Goal: Task Accomplishment & Management: Manage account settings

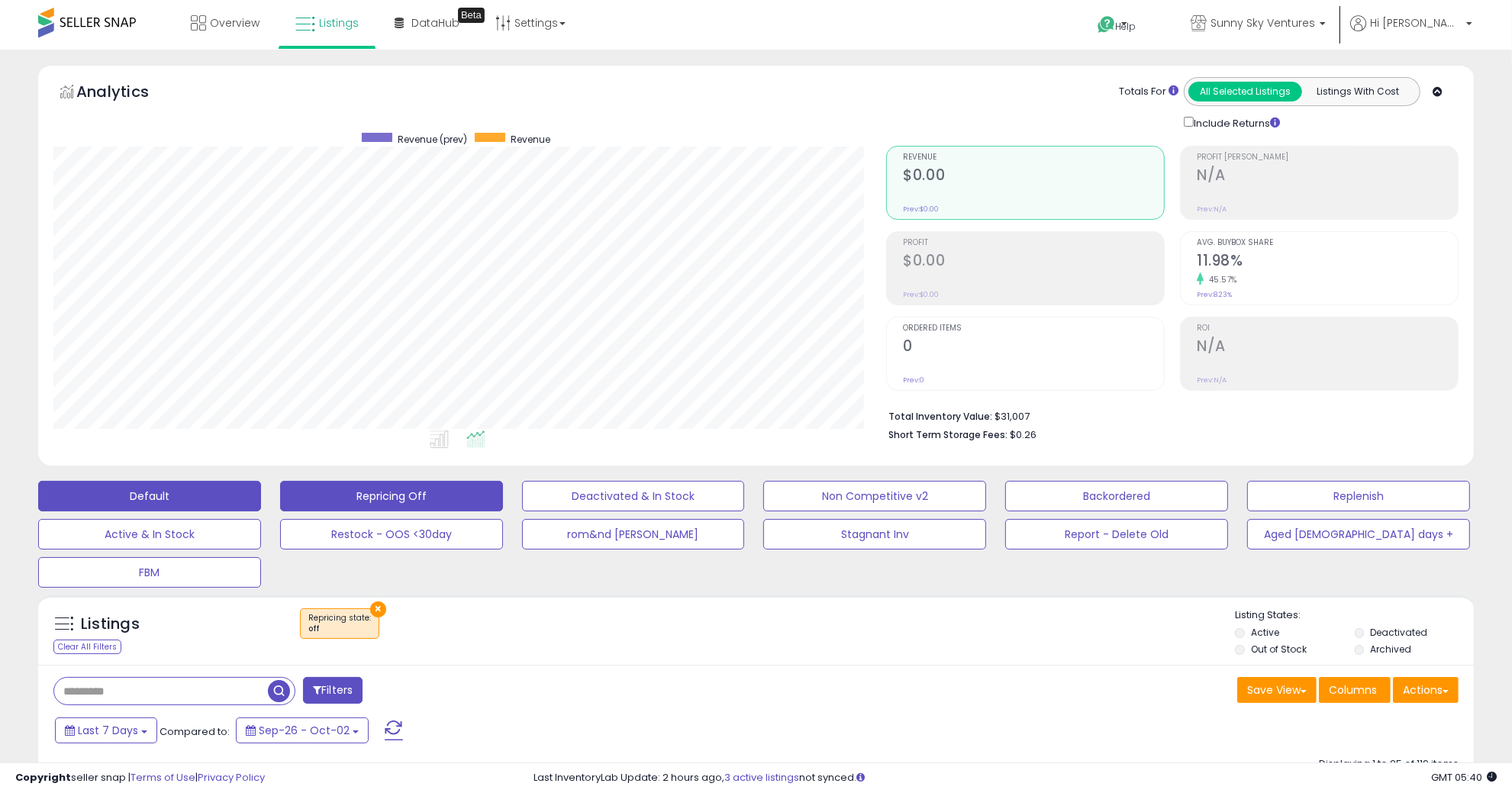
click at [143, 495] on button "Default" at bounding box center [149, 496] width 223 height 31
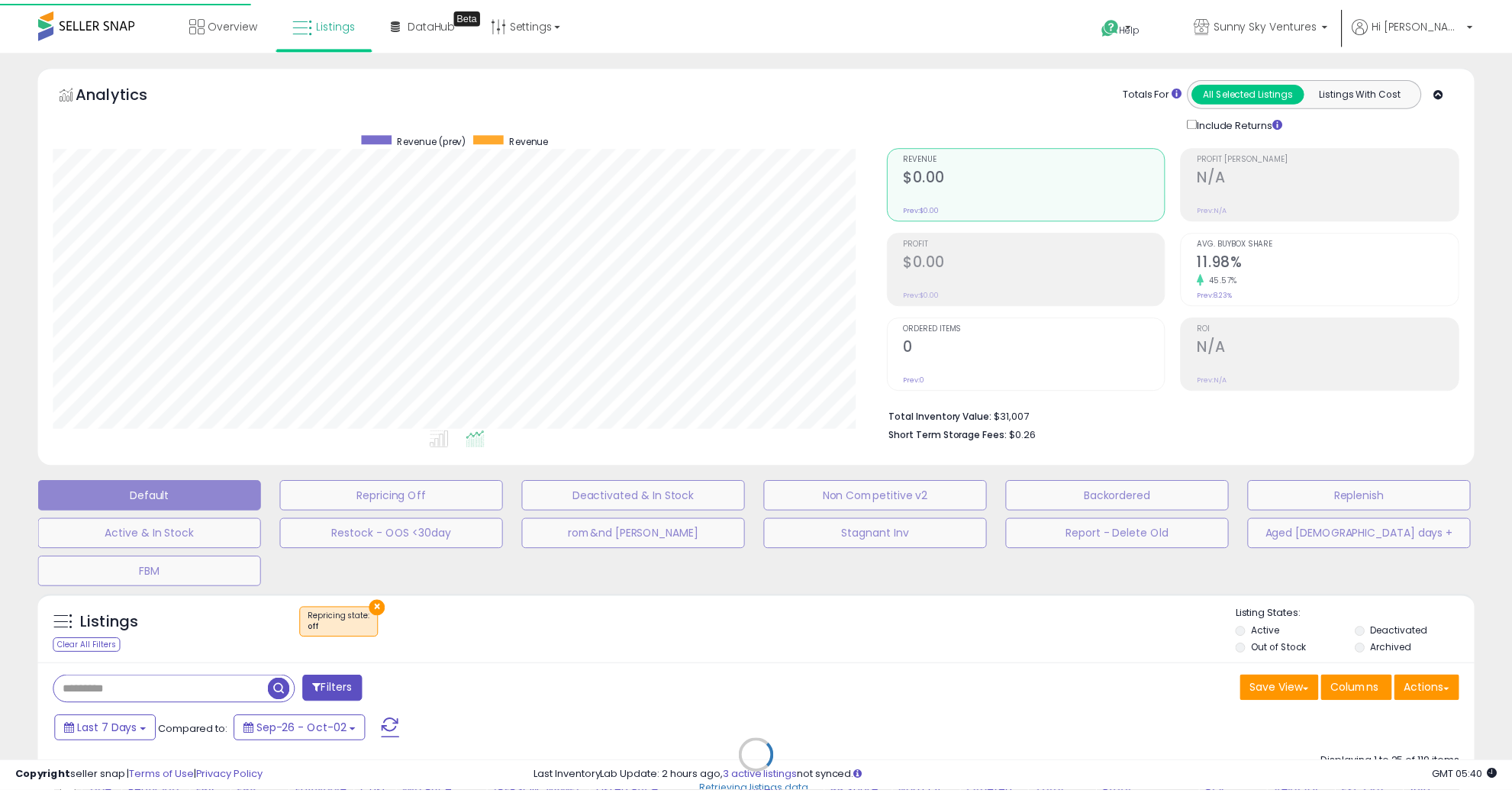
scroll to position [313, 841]
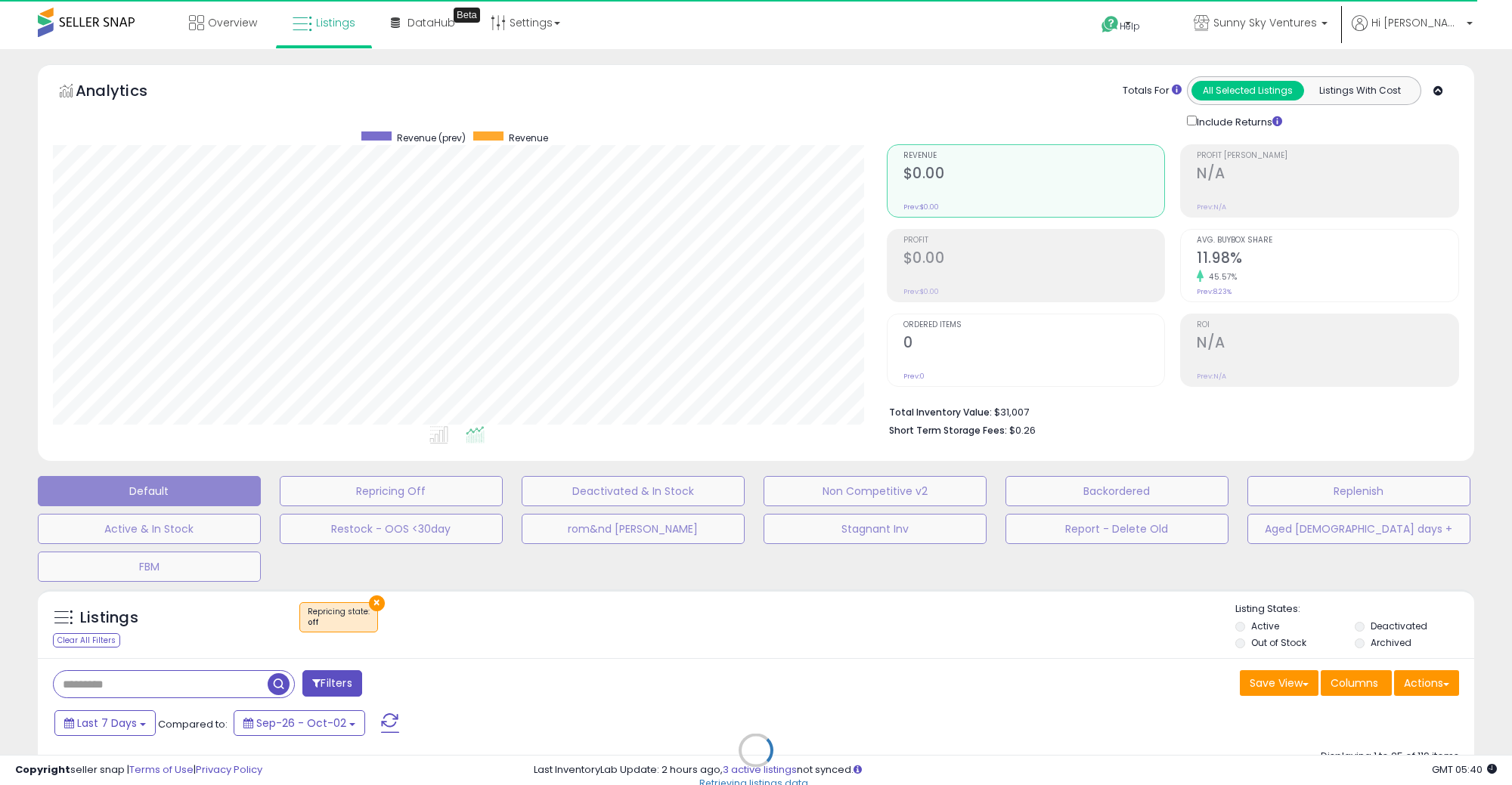
select select "**"
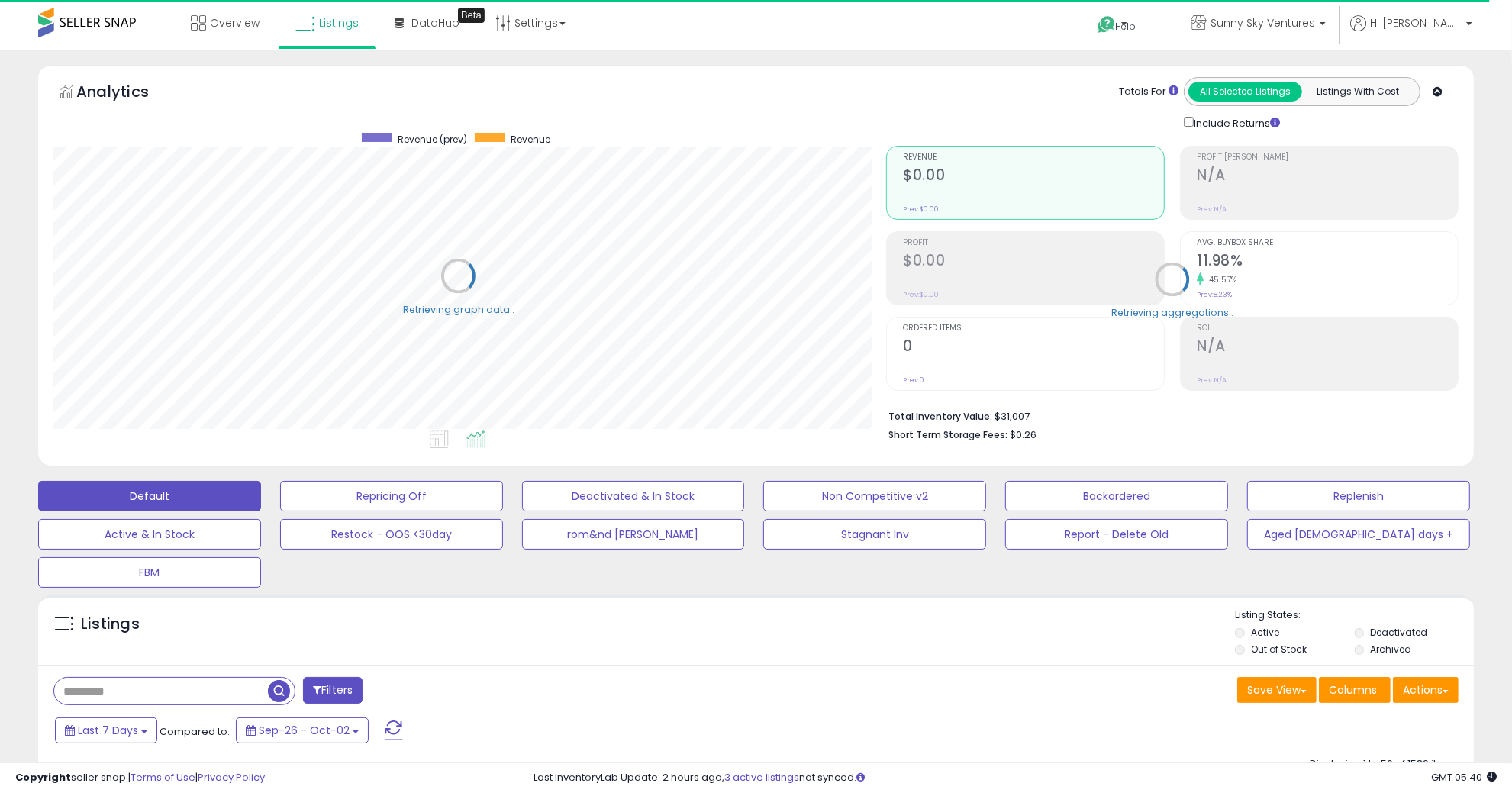
scroll to position [763256, 762510]
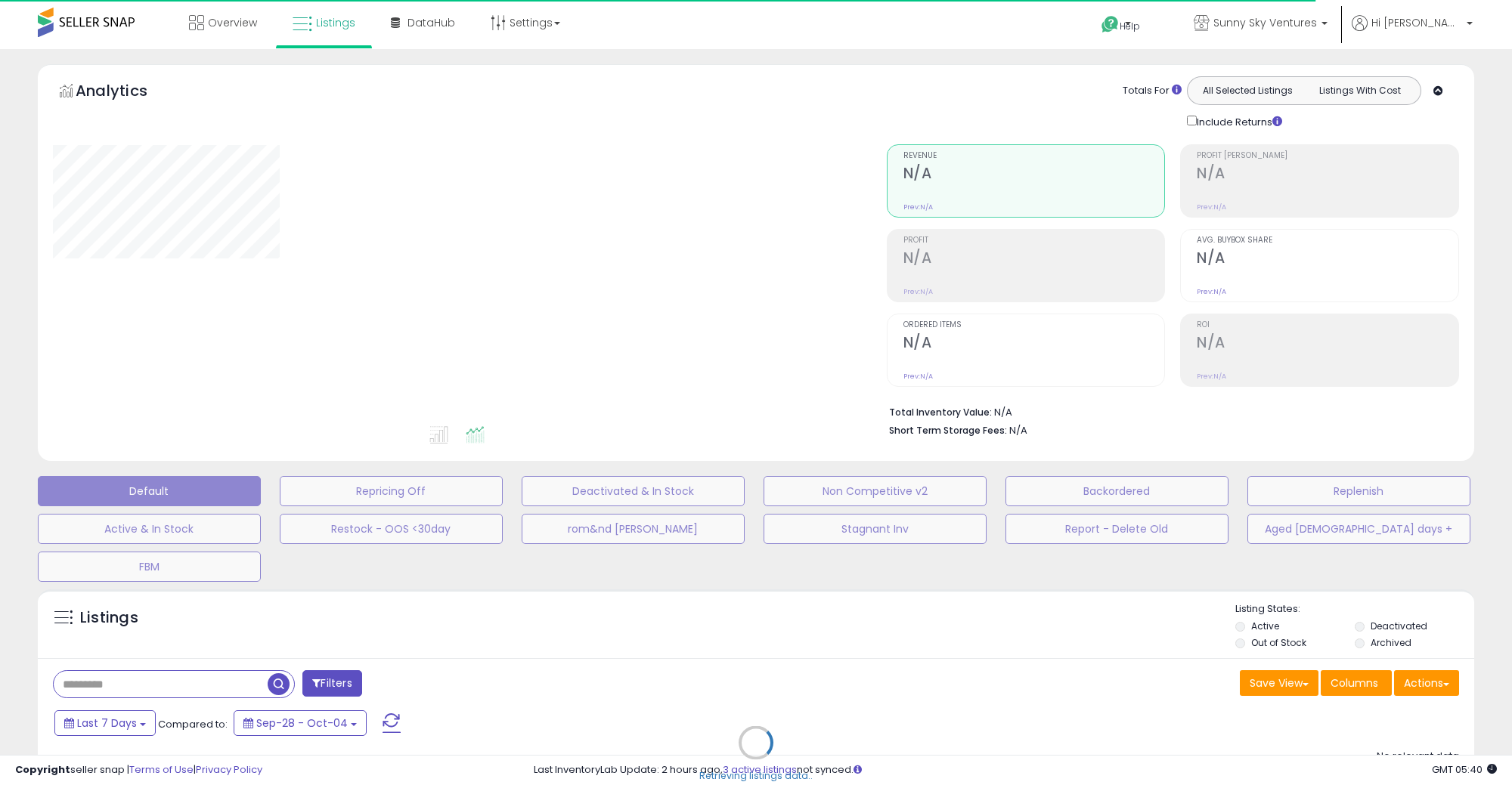
select select "**"
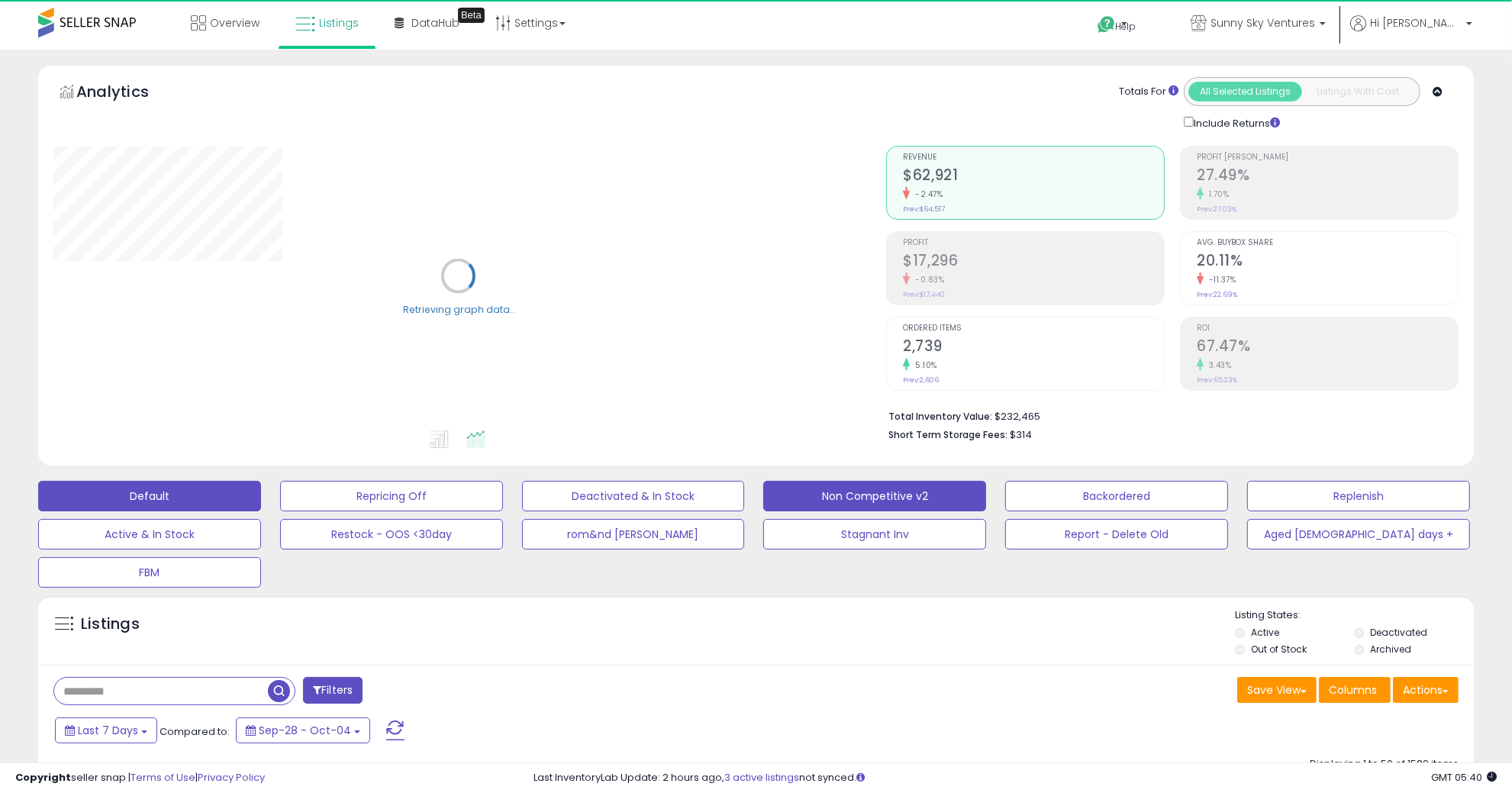
click at [930, 496] on button "Non Competitive v2" at bounding box center [875, 496] width 223 height 31
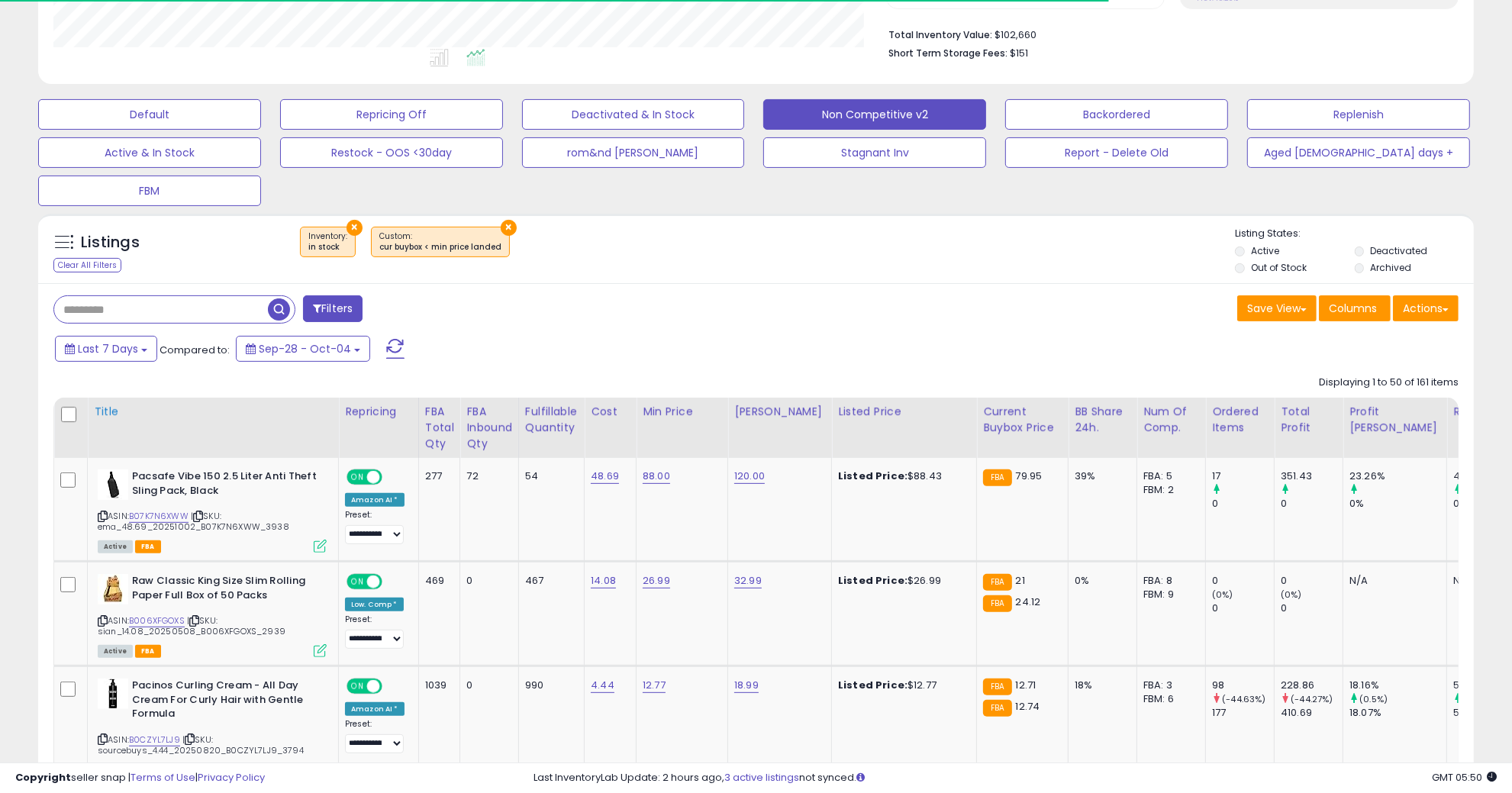
scroll to position [477, 0]
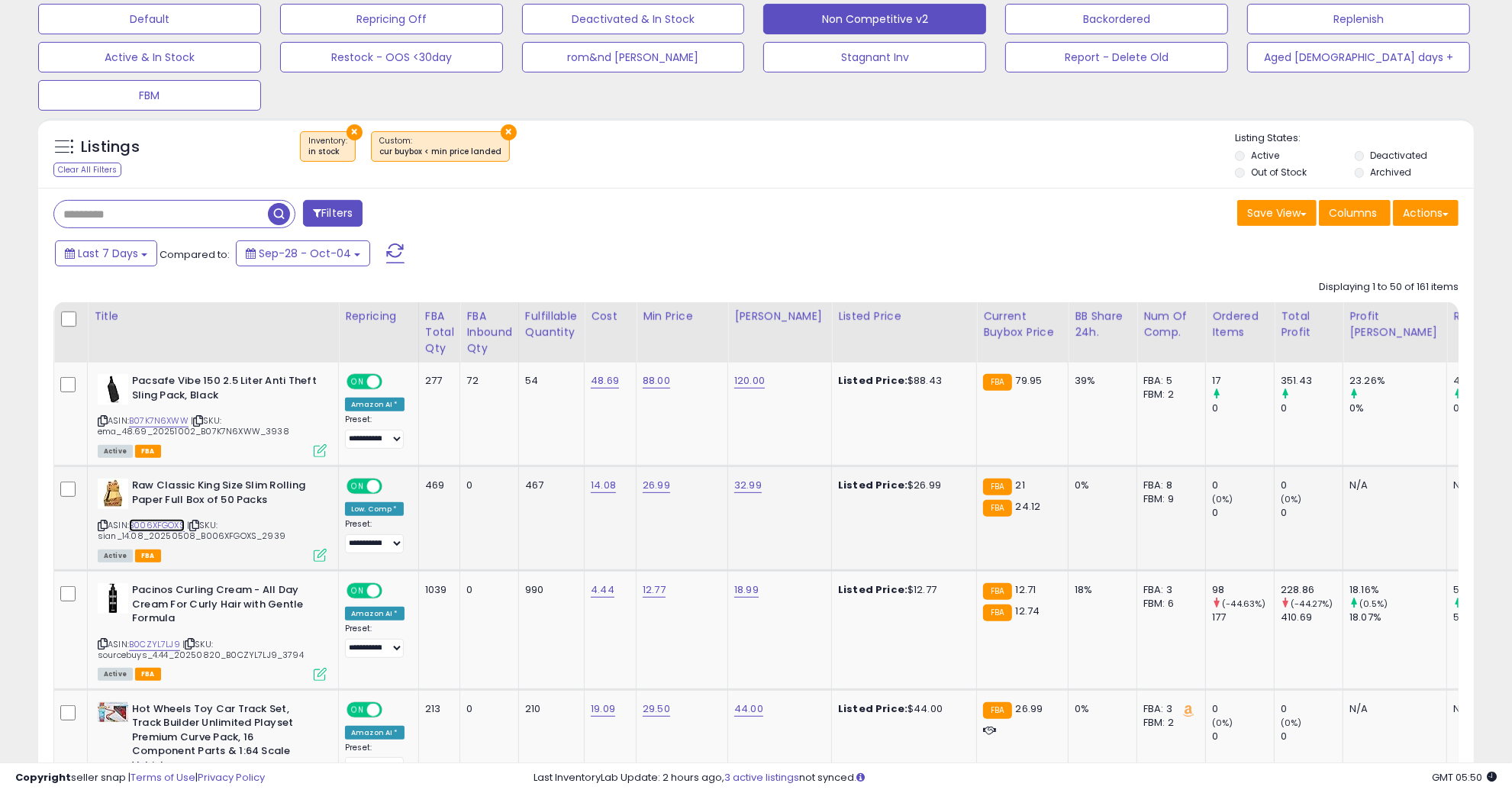
click at [172, 519] on link "B006XFGOXS" at bounding box center [156, 526] width 56 height 13
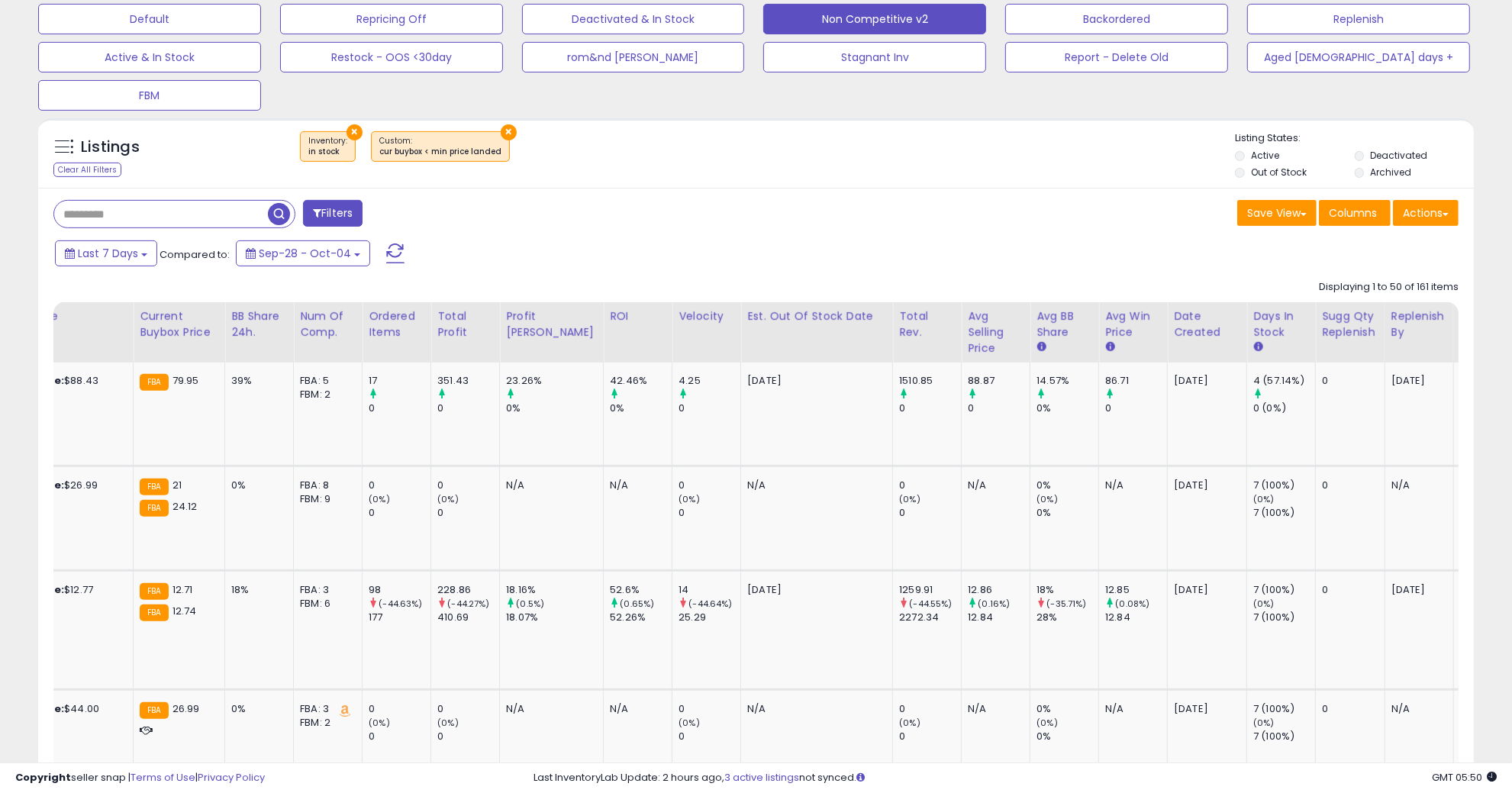
scroll to position [0, 0]
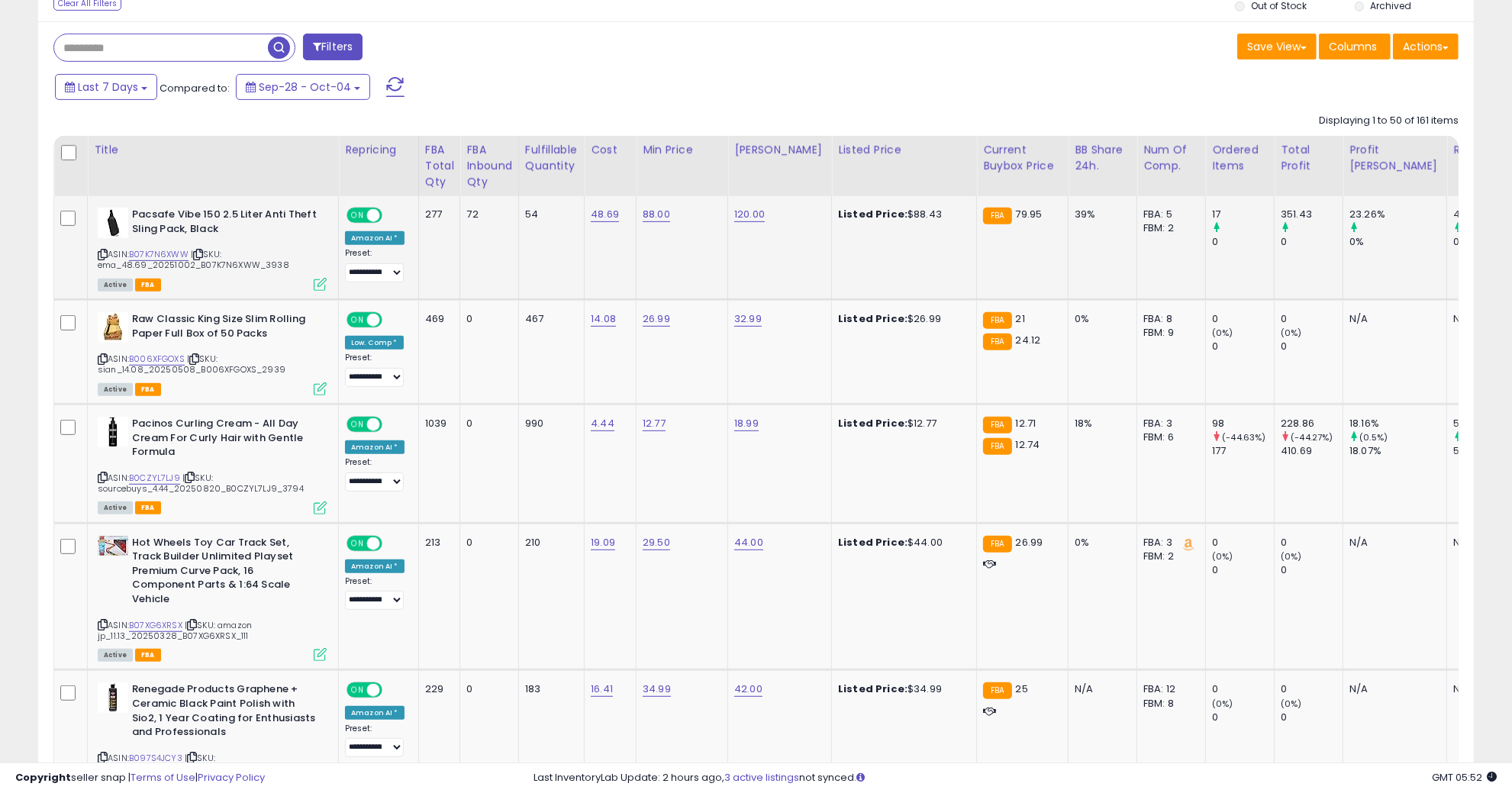
scroll to position [668, 0]
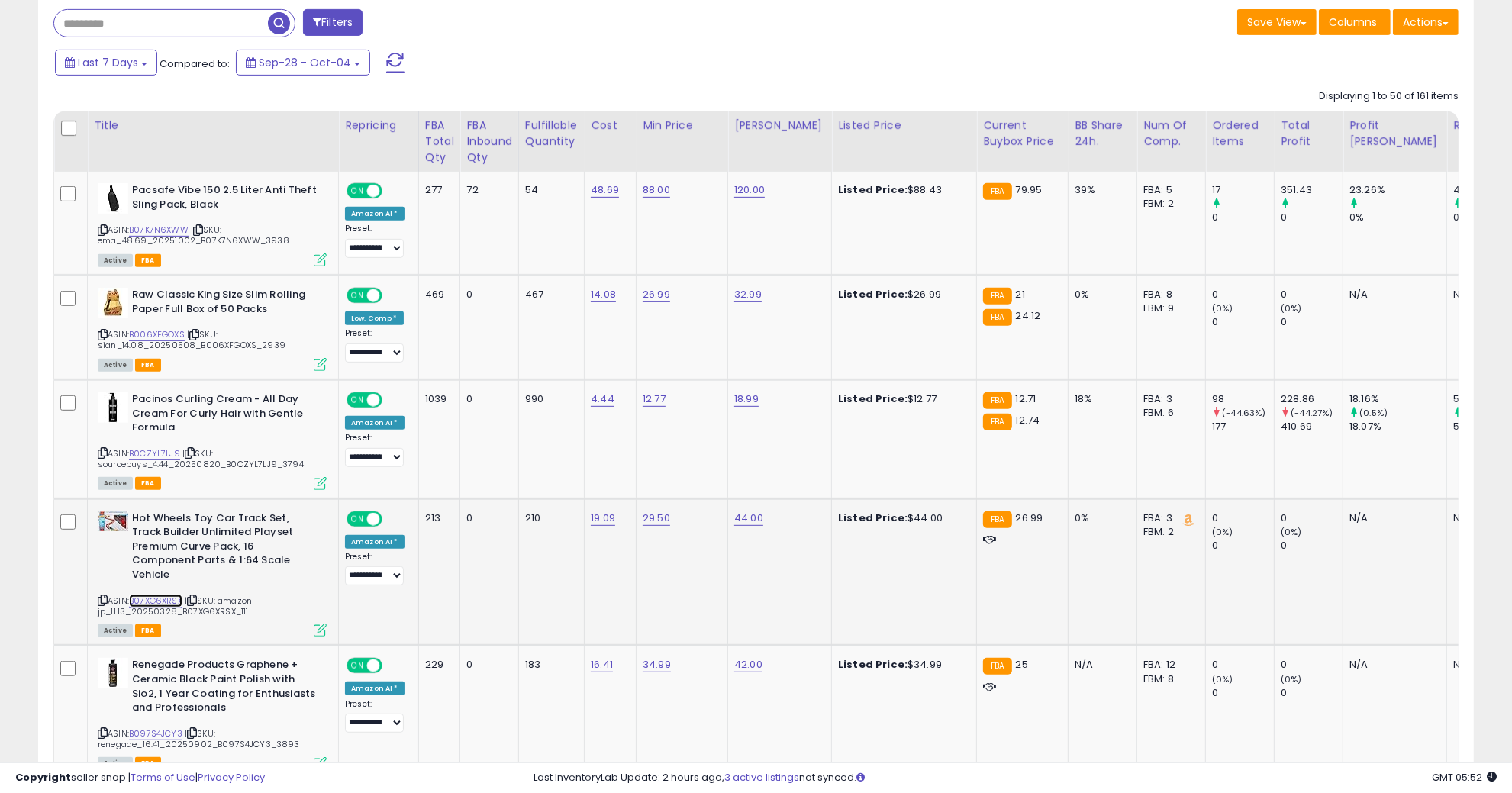
click at [178, 595] on link "B07XG6XRSX" at bounding box center [155, 601] width 54 height 13
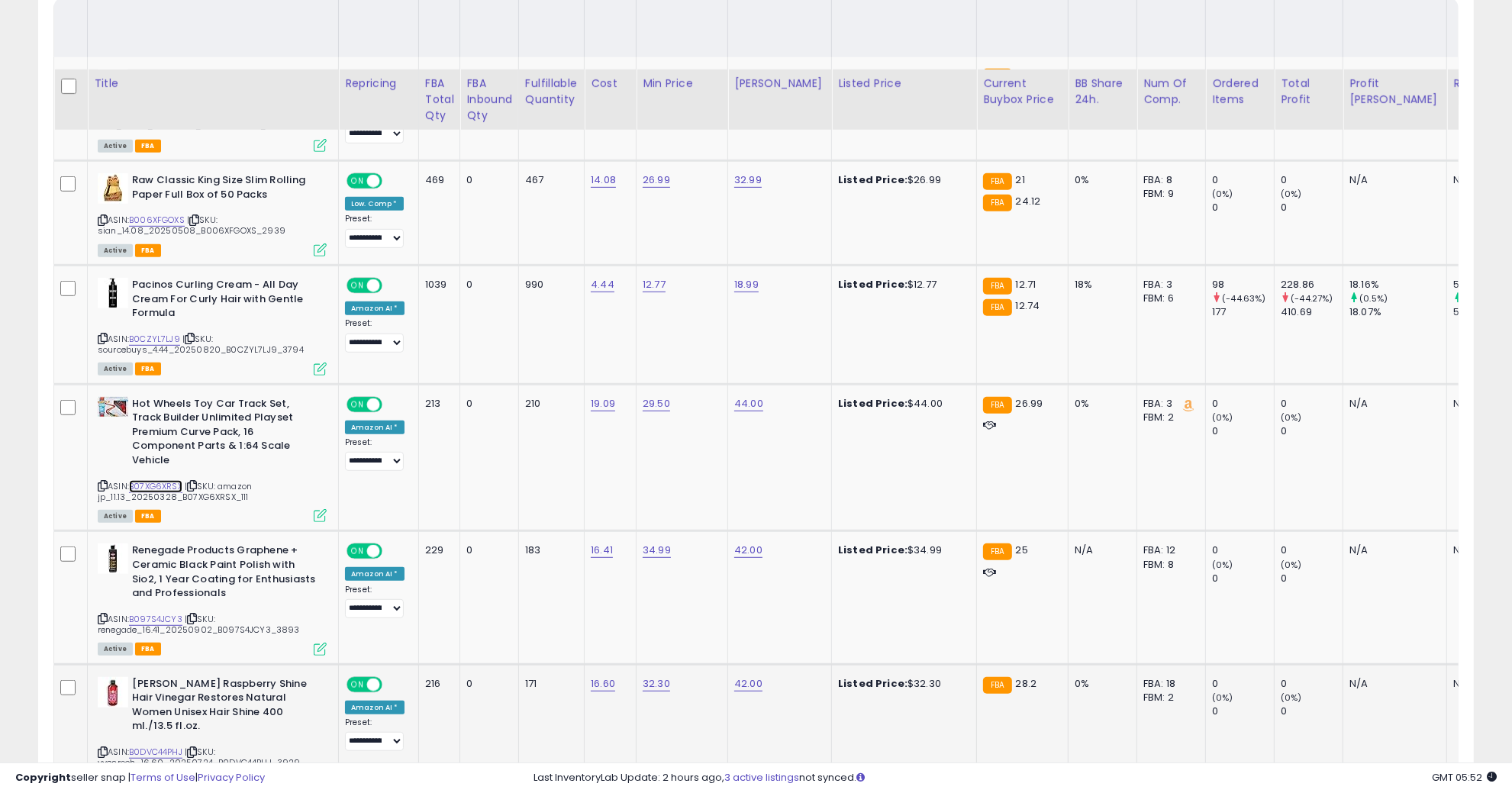
scroll to position [859, 0]
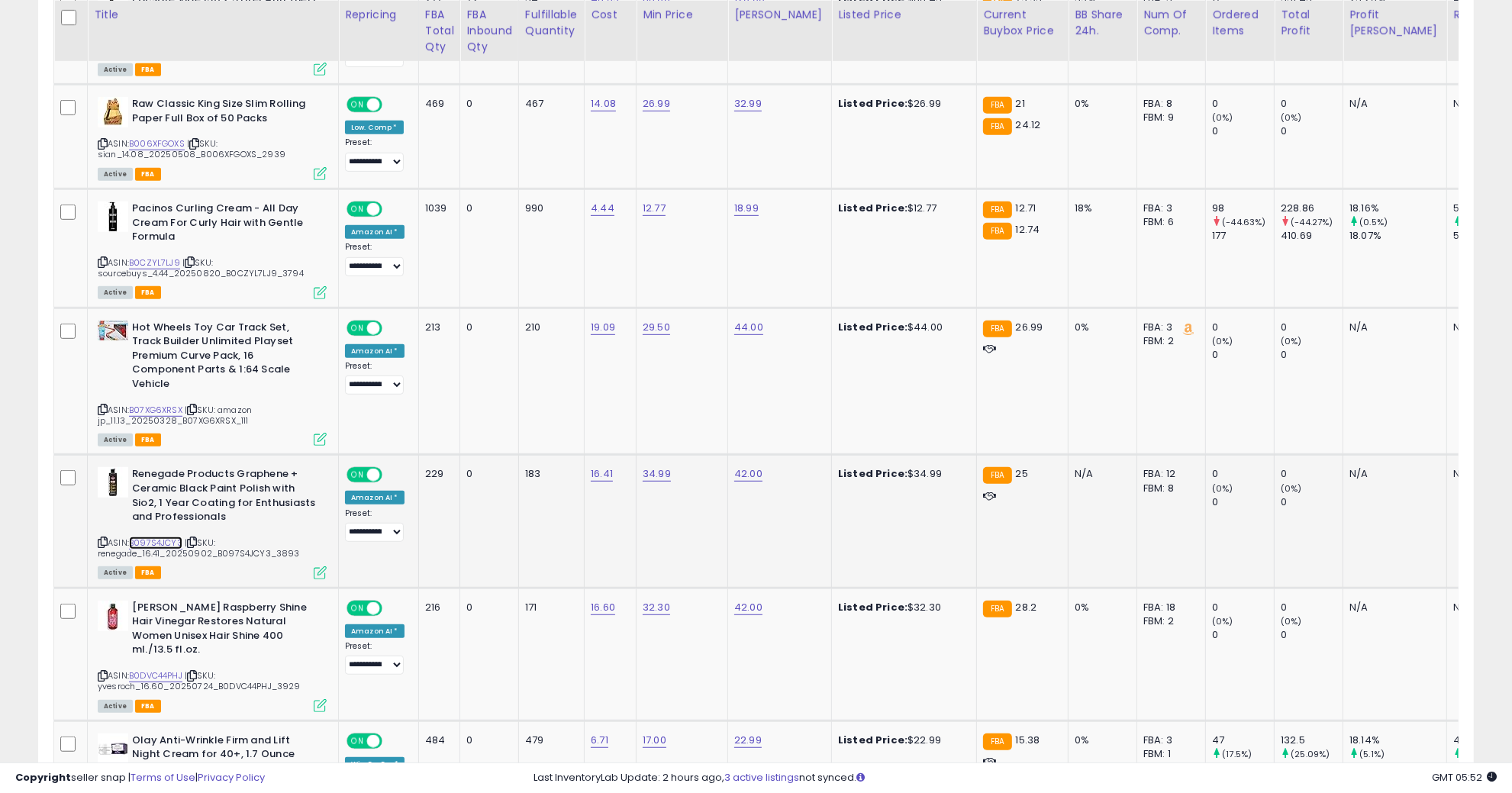
click at [166, 537] on link "B097S4JCY3" at bounding box center [155, 543] width 54 height 13
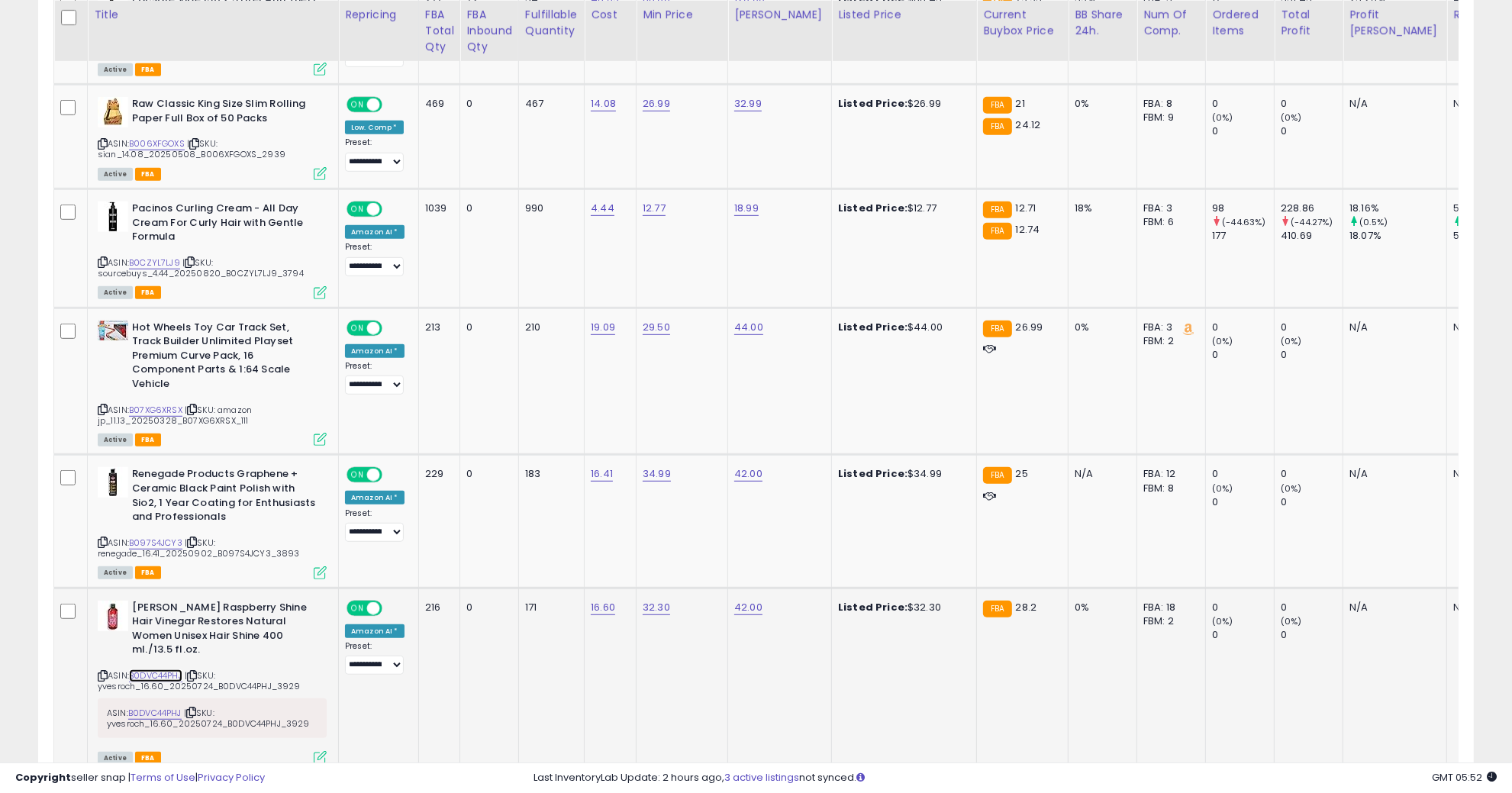
click at [169, 670] on link "B0DVC44PHJ" at bounding box center [155, 676] width 54 height 13
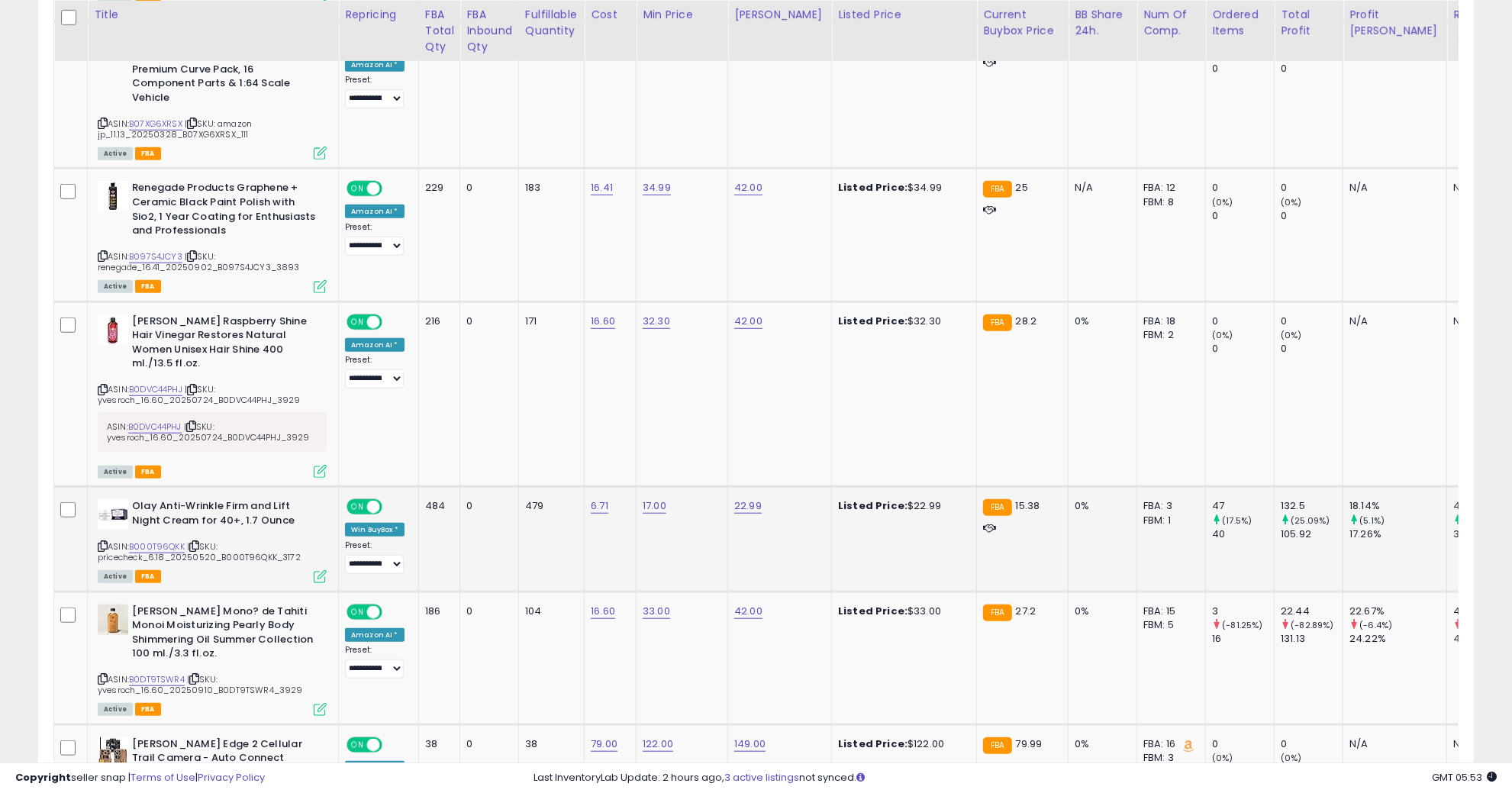
click at [221, 541] on span "| SKU: pricecheck_6.18_20250520_B000T96QKK_3172" at bounding box center [199, 552] width 203 height 23
click at [221, 541] on span "| SKU: pricecheck_6.18_20250520_B000T96QKK_3172" at bounding box center [199, 552] width 203 height 23
click at [166, 541] on link "B000T96QKK" at bounding box center [156, 547] width 56 height 13
click at [149, 640] on div "ASIN: B0DT9TSWR4 | SKU: yvesroch_16.60_20250910_B0DT9TSWR4_3929 Active FBA" at bounding box center [212, 660] width 229 height 110
click at [150, 673] on link "B0DT9TSWR4" at bounding box center [156, 680] width 56 height 13
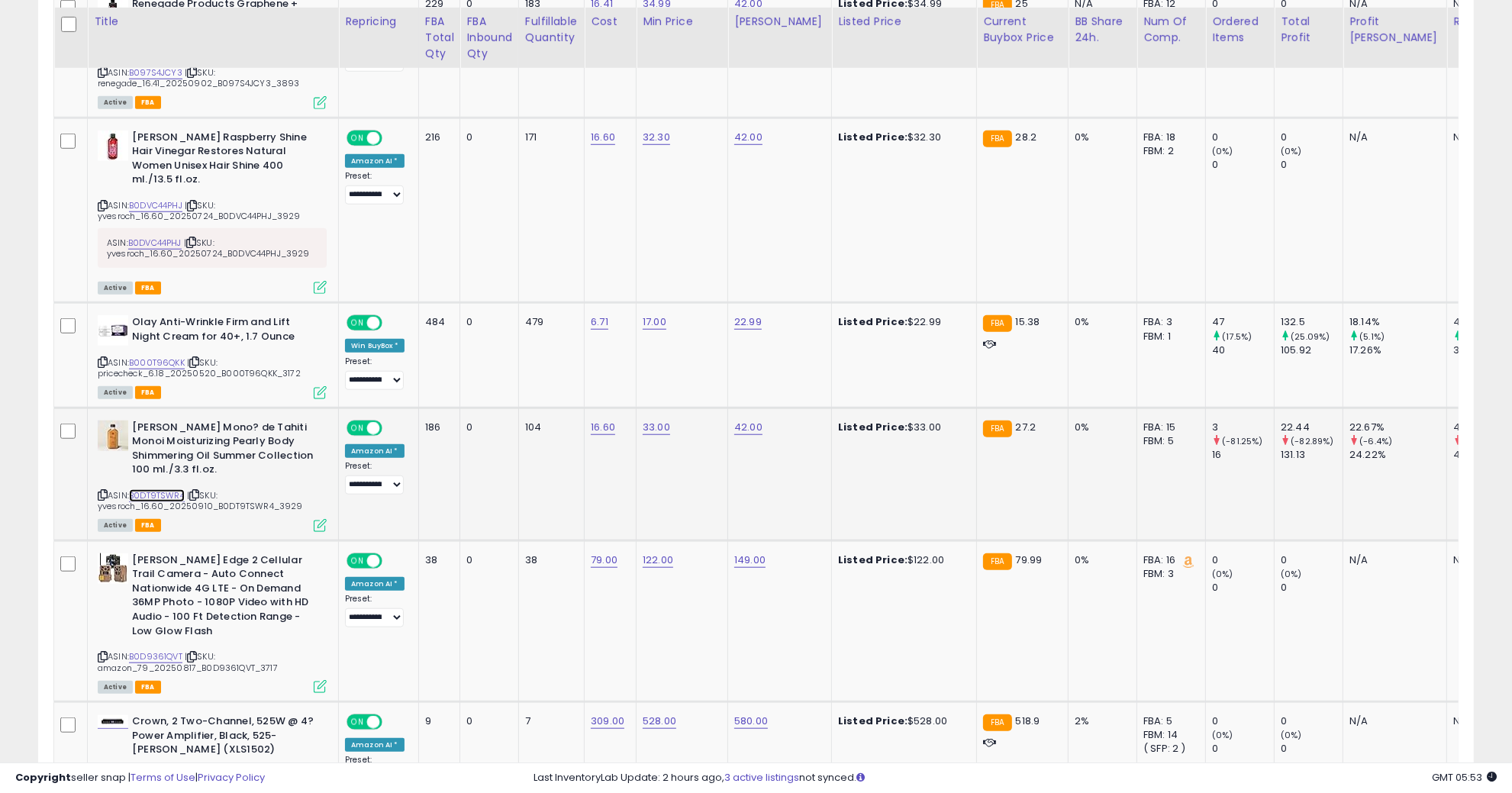
scroll to position [1336, 0]
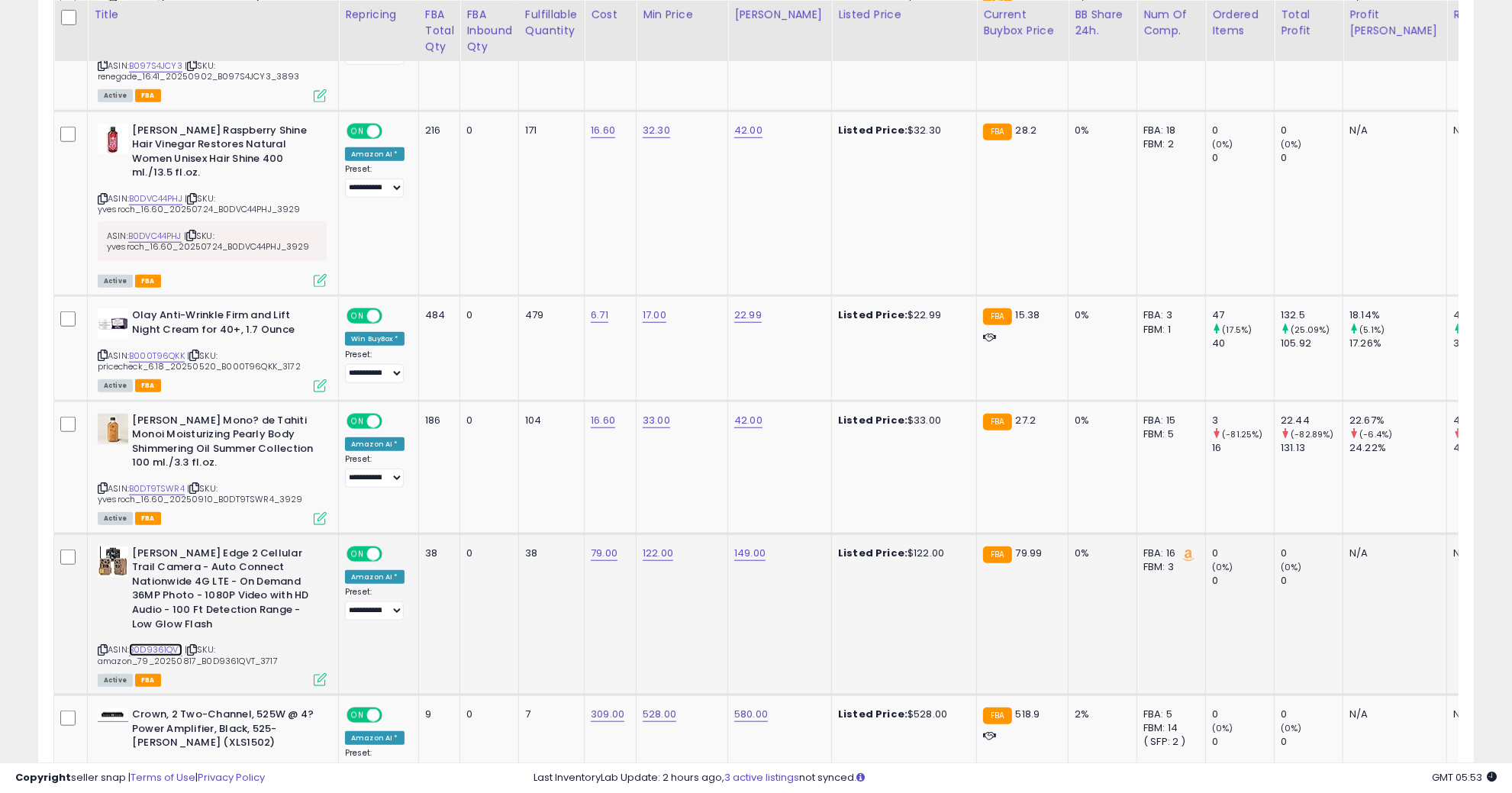
click at [153, 644] on link "B0D9361QVT" at bounding box center [155, 650] width 54 height 13
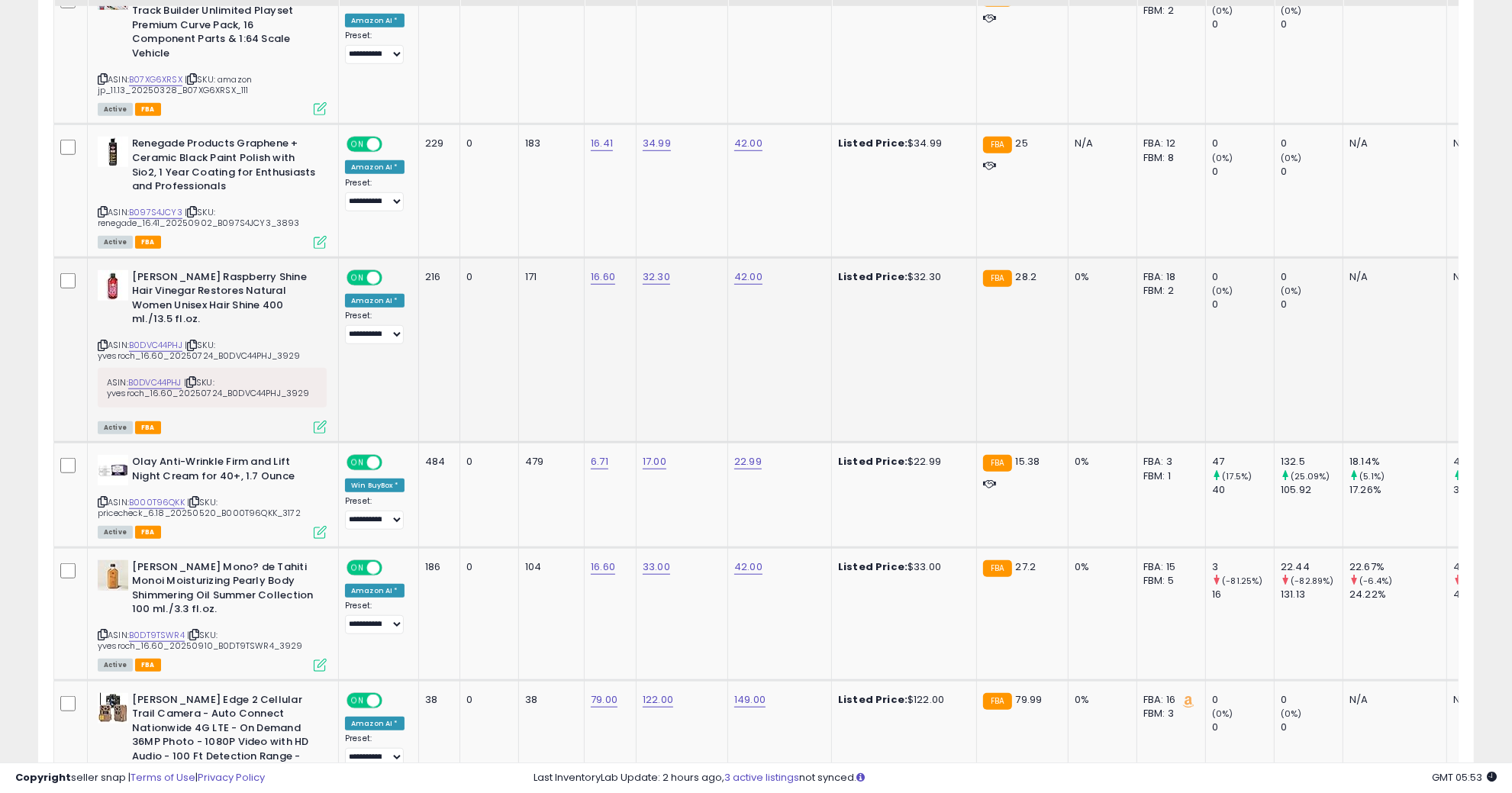
scroll to position [1050, 0]
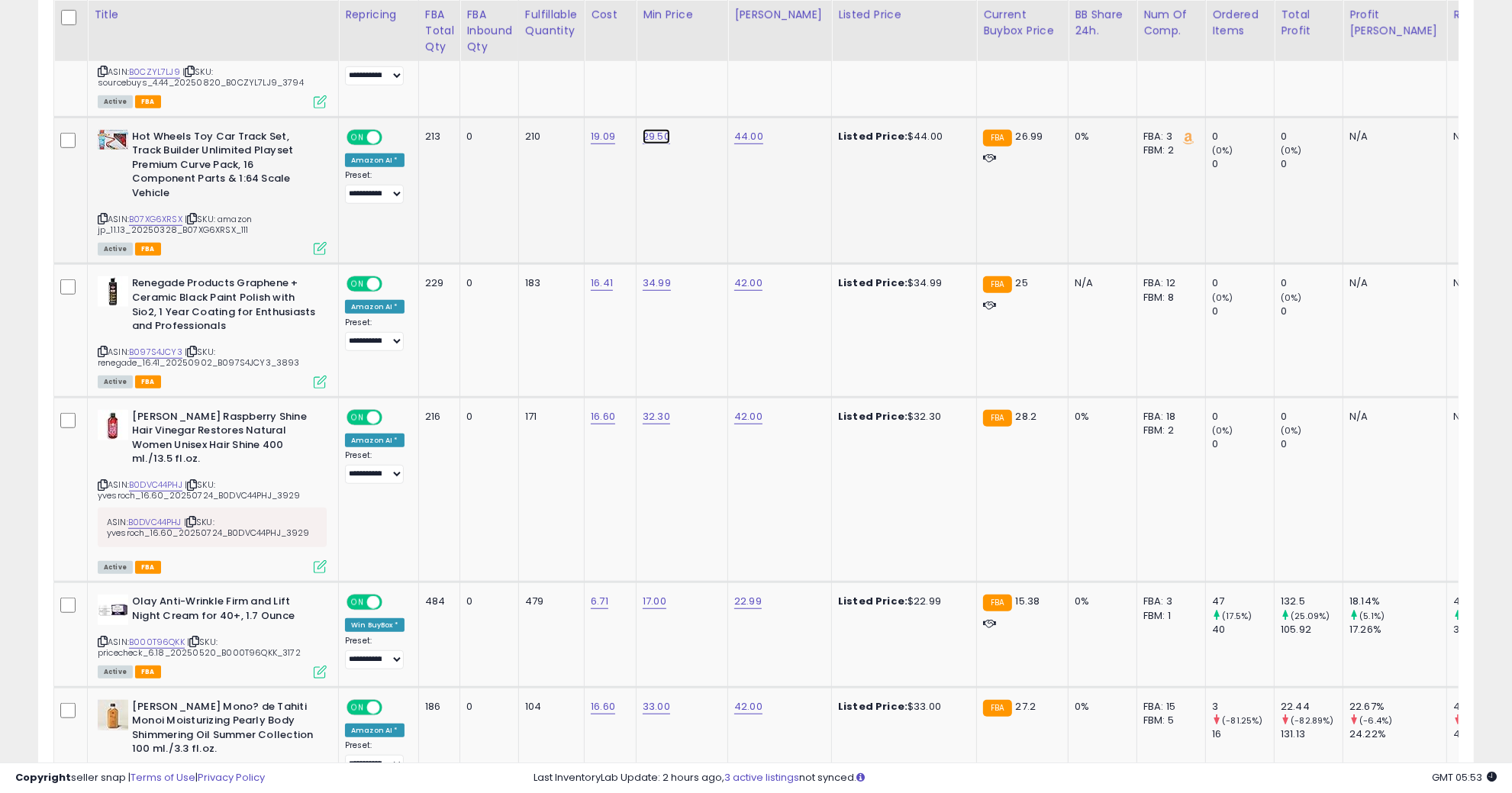
click at [651, 130] on link "29.50" at bounding box center [656, 136] width 28 height 15
drag, startPoint x: 614, startPoint y: 102, endPoint x: 491, endPoint y: 97, distance: 123.1
type input "**"
click button "submit" at bounding box center [696, 99] width 26 height 23
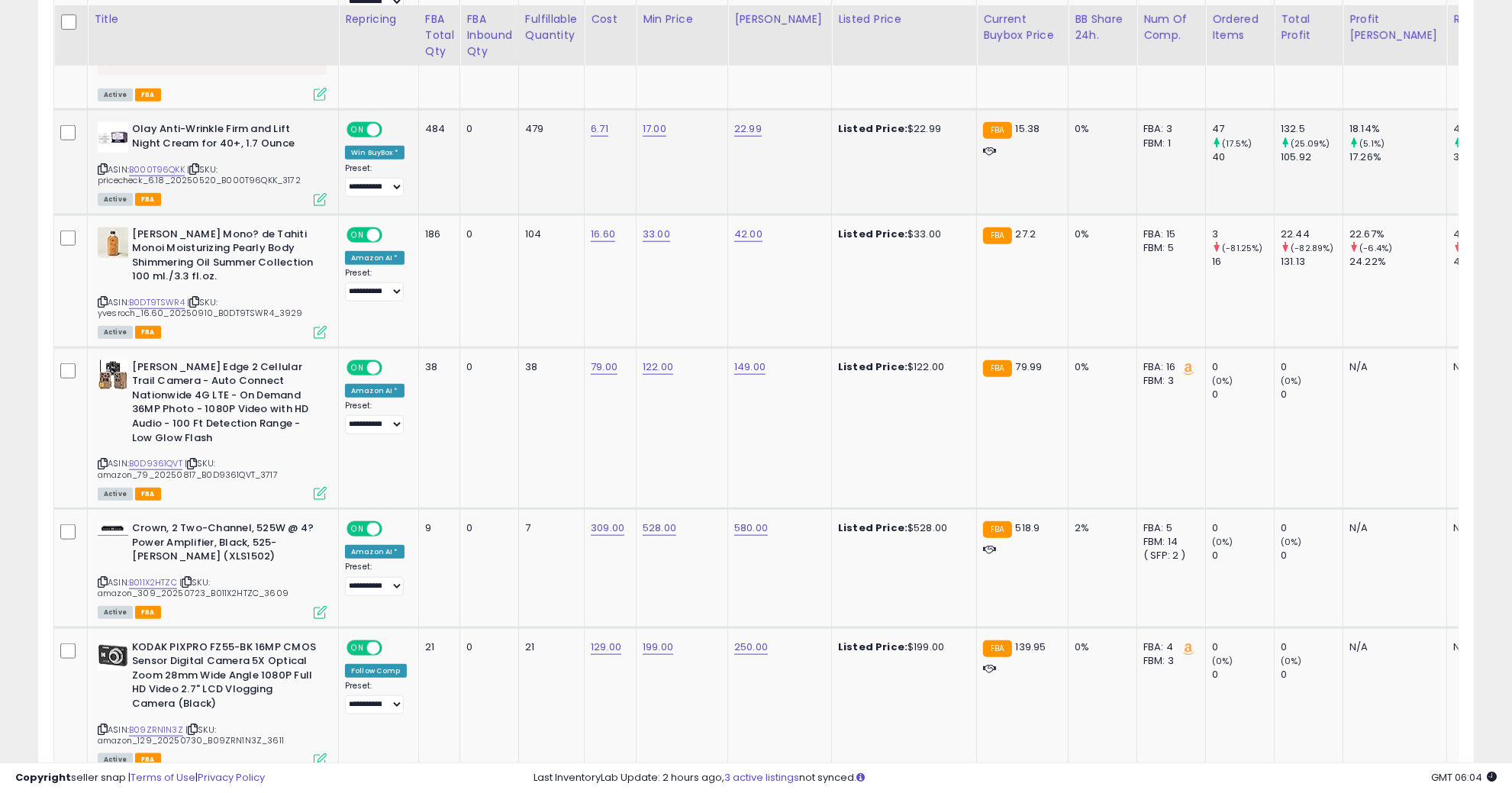
scroll to position [1527, 0]
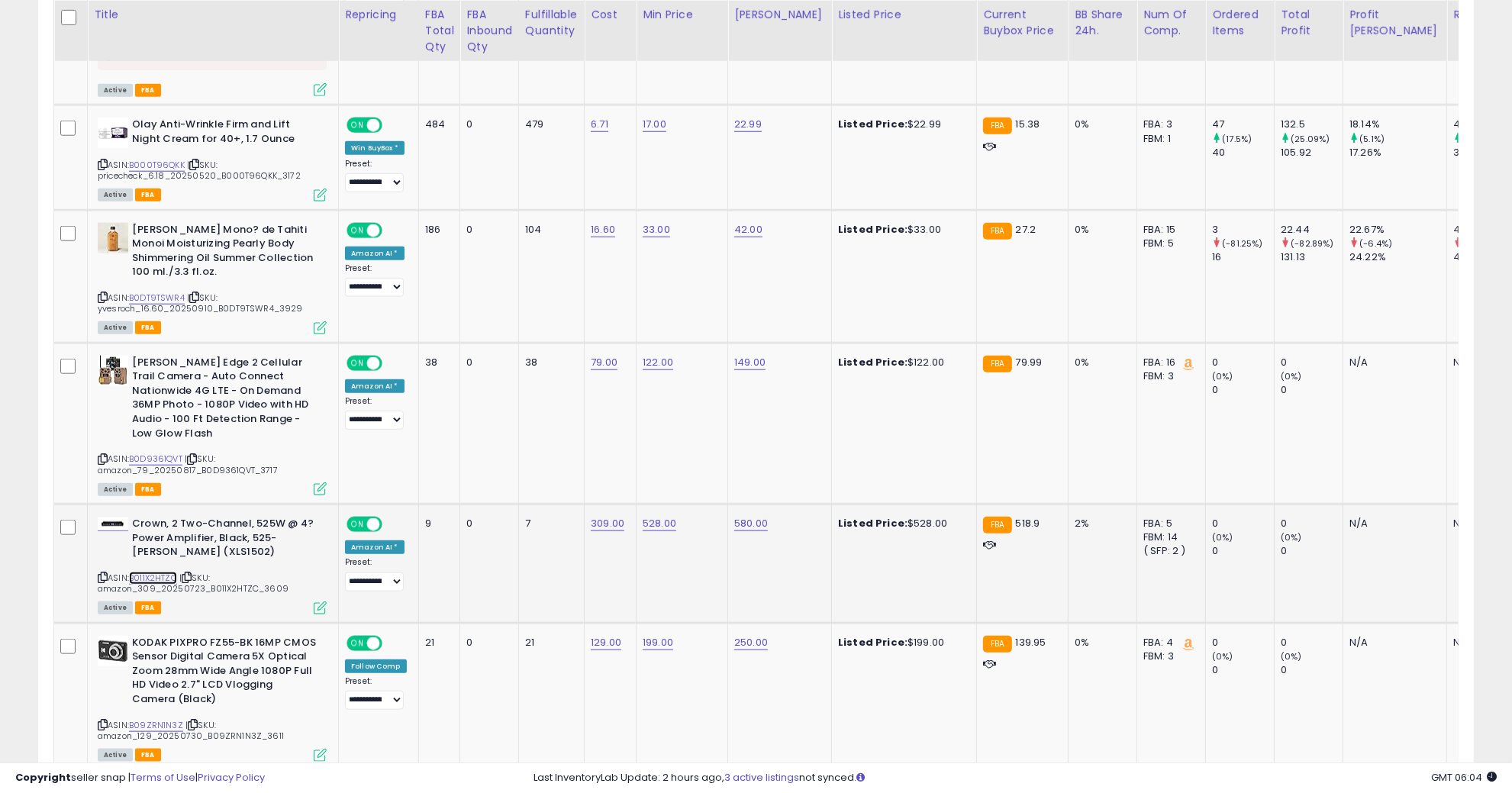
click at [162, 572] on link "B011X2HTZC" at bounding box center [152, 578] width 48 height 13
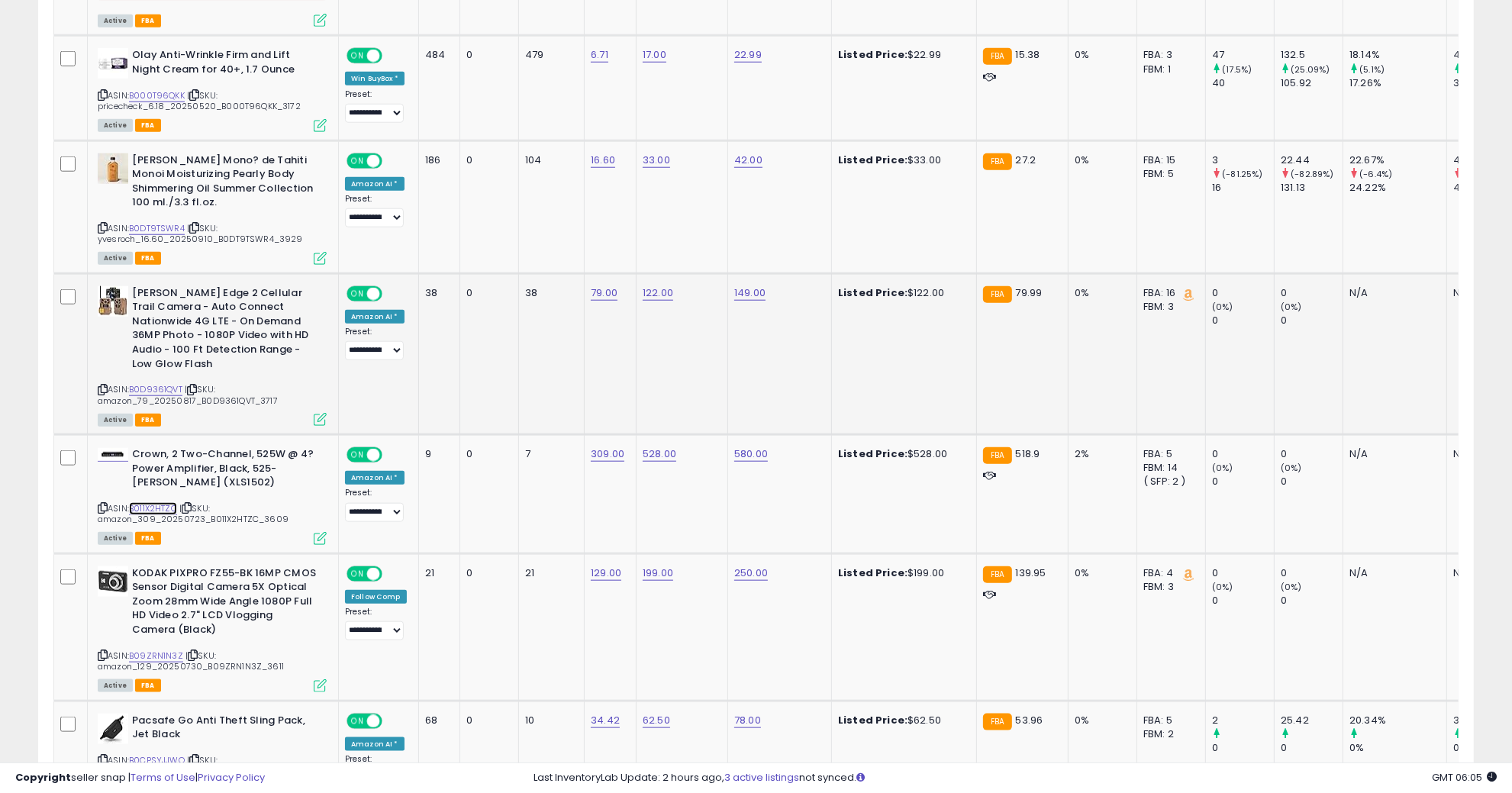
scroll to position [1718, 0]
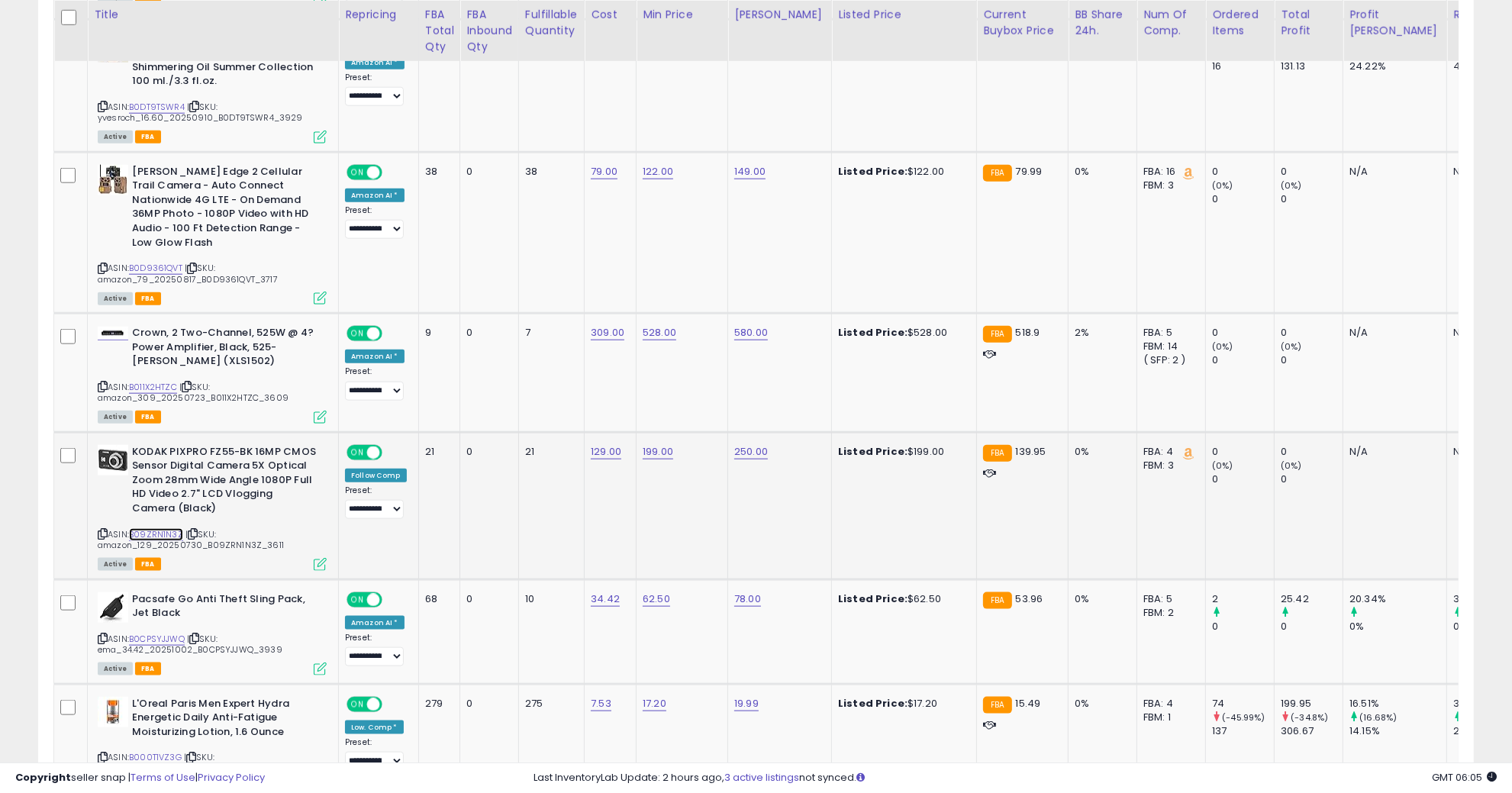
click at [178, 529] on link "B09ZRN1N3Z" at bounding box center [155, 535] width 54 height 13
click at [162, 633] on link "B0CPSYJJWQ" at bounding box center [156, 639] width 56 height 13
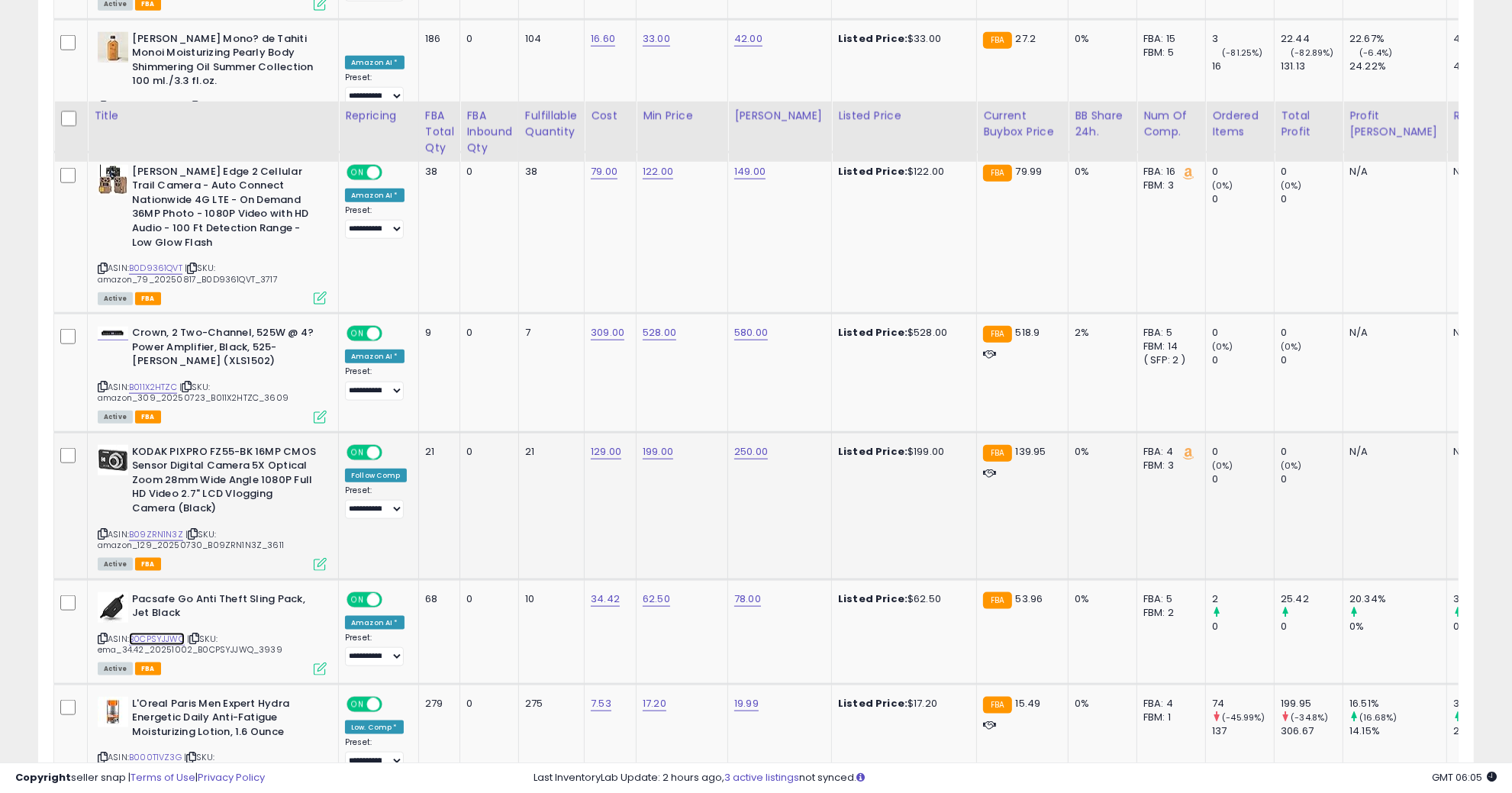
scroll to position [1909, 0]
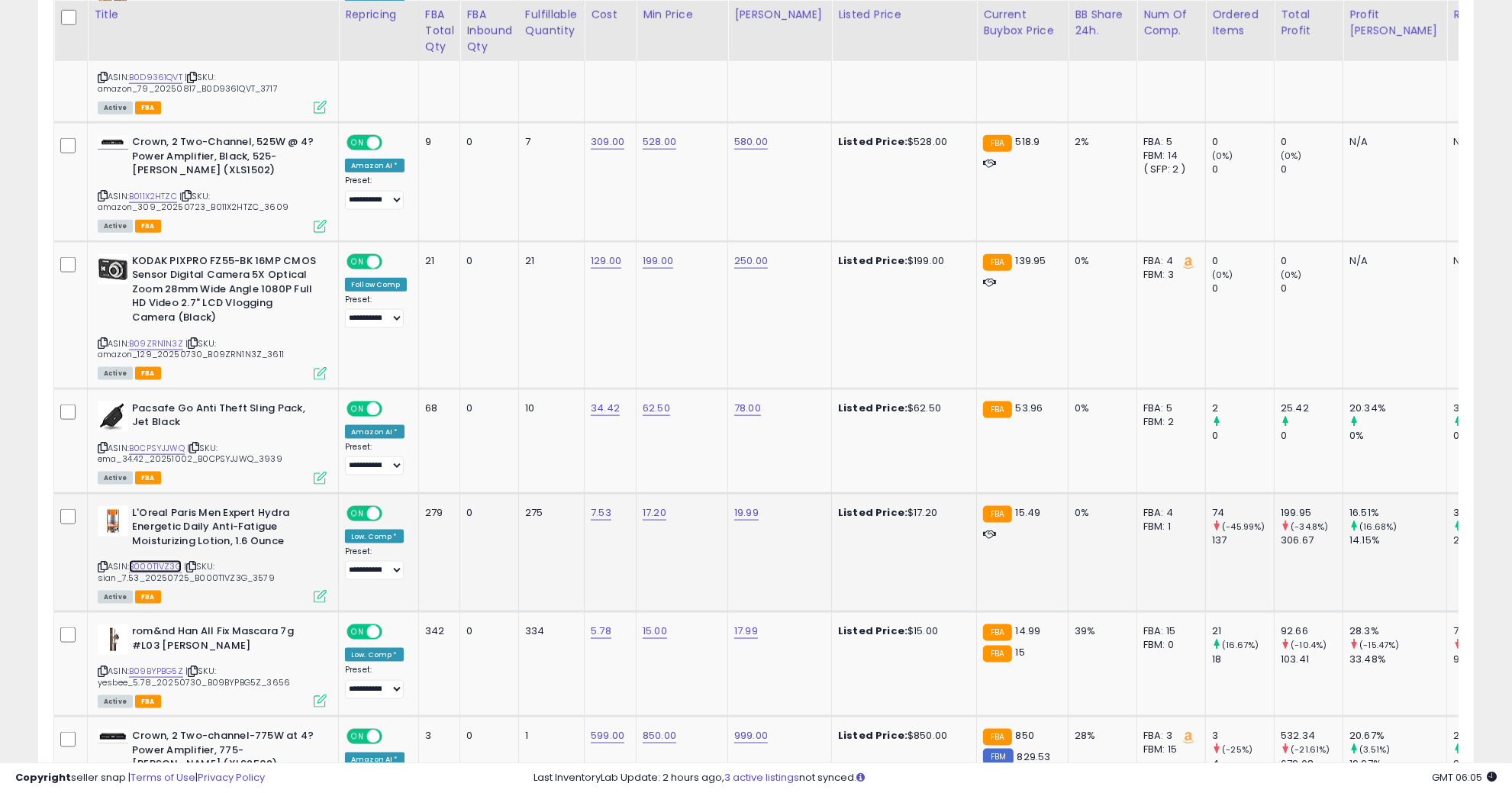
click at [163, 560] on link "B000T1VZ3G" at bounding box center [155, 566] width 53 height 13
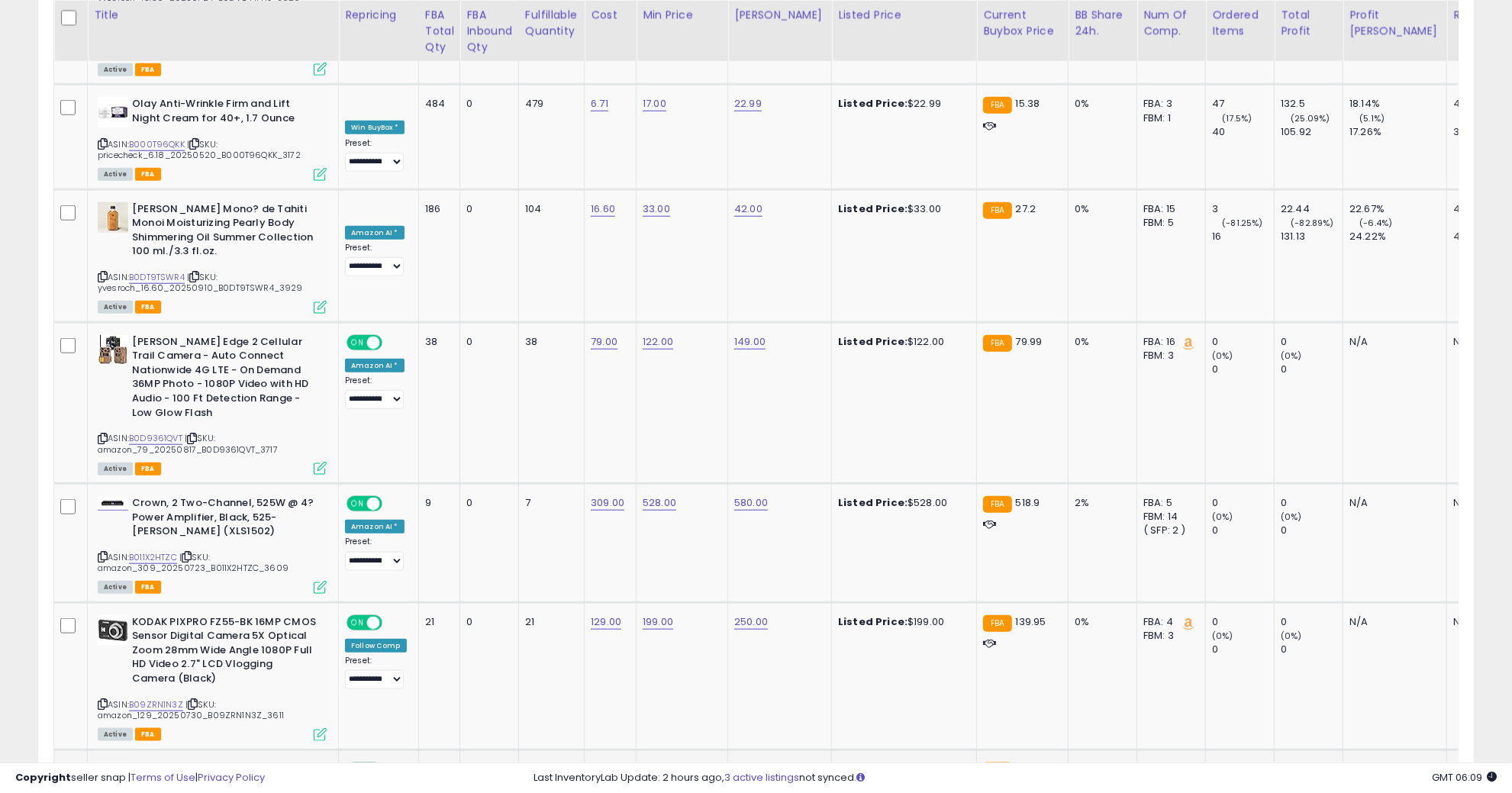
scroll to position [1527, 0]
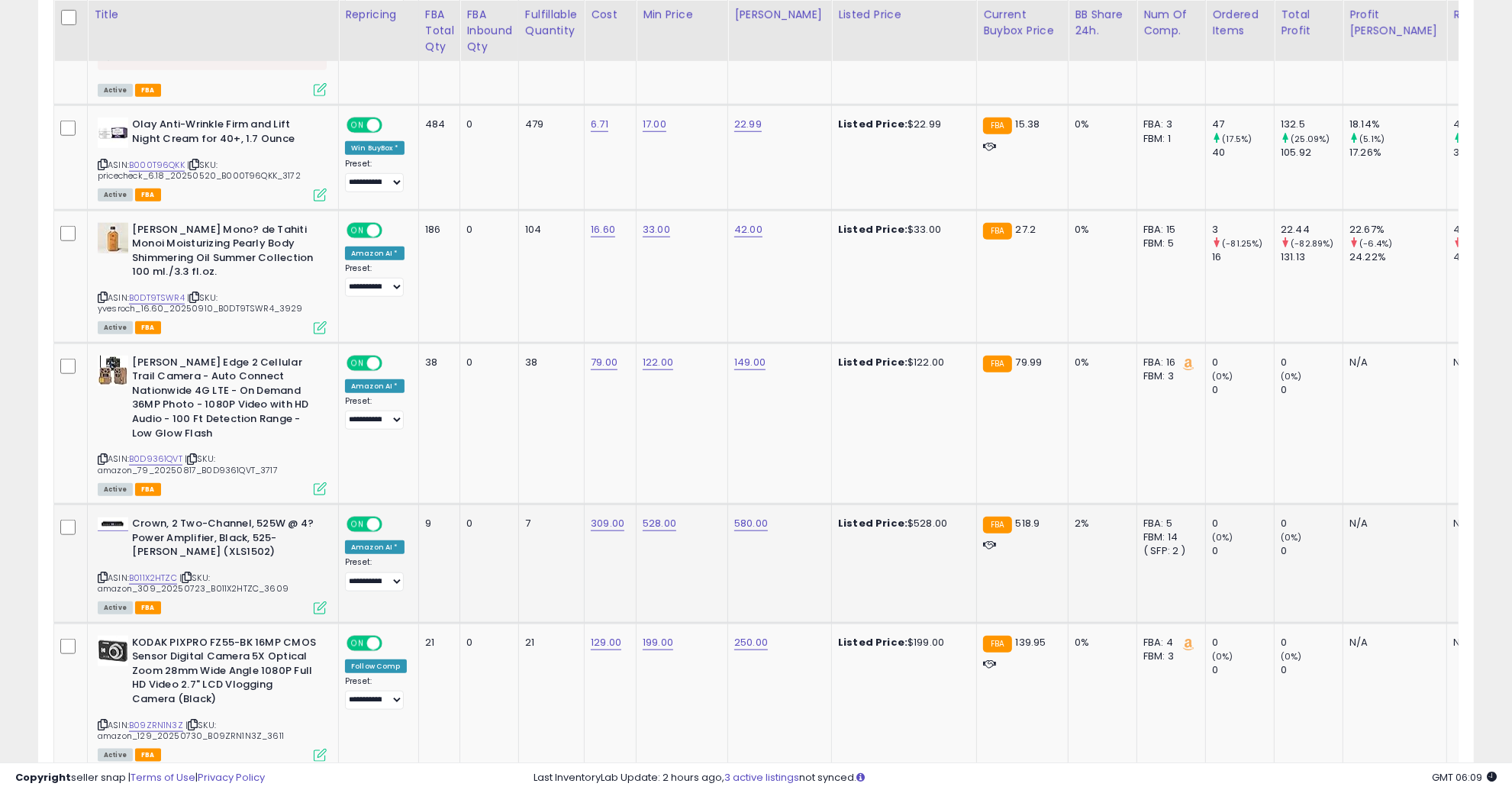
click at [637, 505] on td "528.00" at bounding box center [682, 564] width 92 height 119
click at [650, 516] on link "528.00" at bounding box center [659, 524] width 34 height 15
type input "***"
click button "submit" at bounding box center [699, 455] width 26 height 23
